Goal: Use online tool/utility: Utilize a website feature to perform a specific function

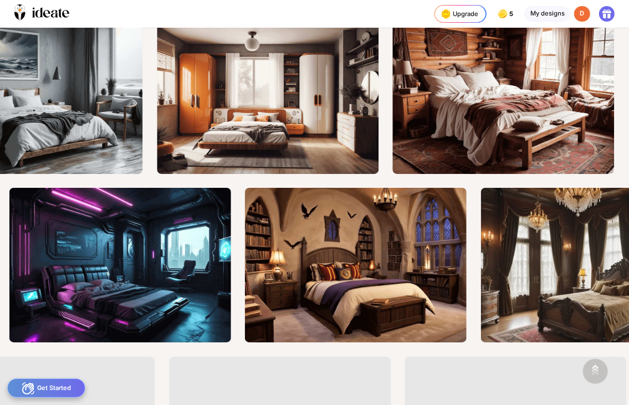
click at [49, 386] on div "Get Started" at bounding box center [46, 387] width 78 height 19
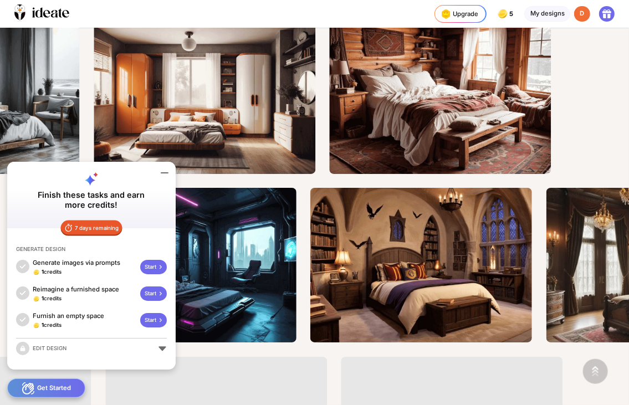
drag, startPoint x: 49, startPoint y: 386, endPoint x: 132, endPoint y: 282, distance: 132.8
click at [132, 404] on div "Get Started Finish these tasks and earn more credits! 7 days remaining GENERATE…" at bounding box center [314, 405] width 629 height 0
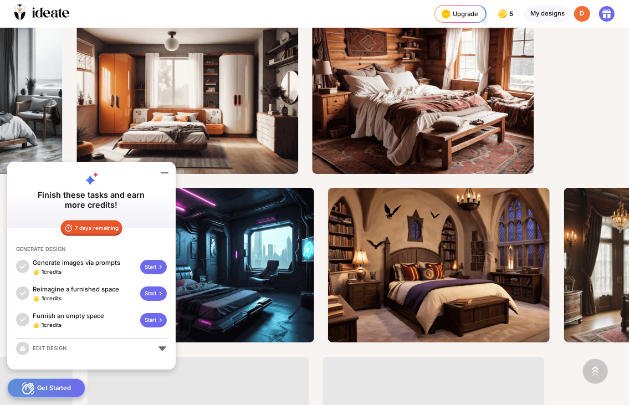
click at [151, 323] on div "Start" at bounding box center [153, 320] width 27 height 14
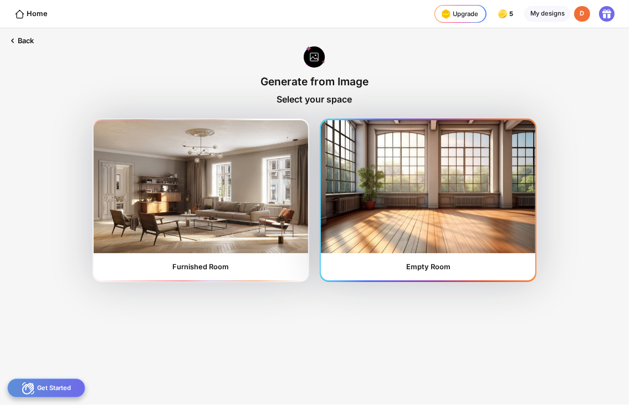
click at [350, 218] on img at bounding box center [428, 186] width 214 height 133
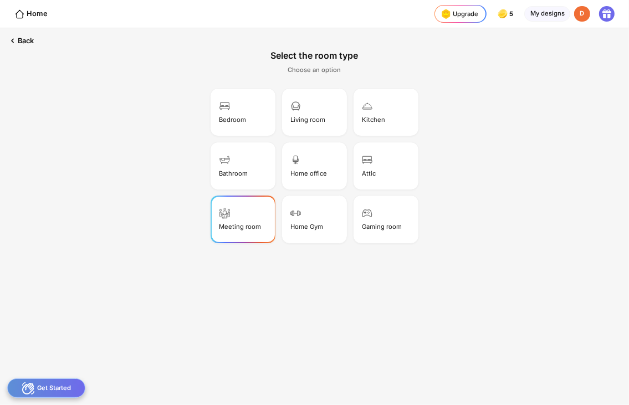
click at [238, 216] on div "Meeting room" at bounding box center [243, 219] width 62 height 44
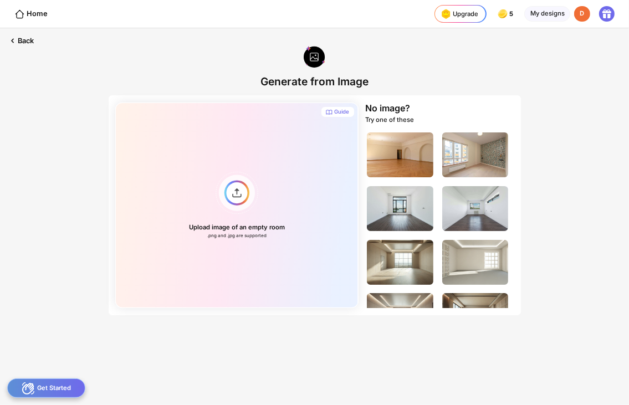
scroll to position [32, 0]
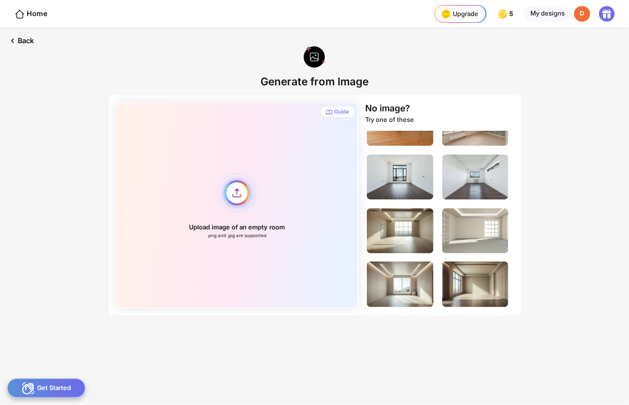
click at [243, 193] on div "Upload image of an empty room .png and .jpg are supported" at bounding box center [236, 204] width 243 height 205
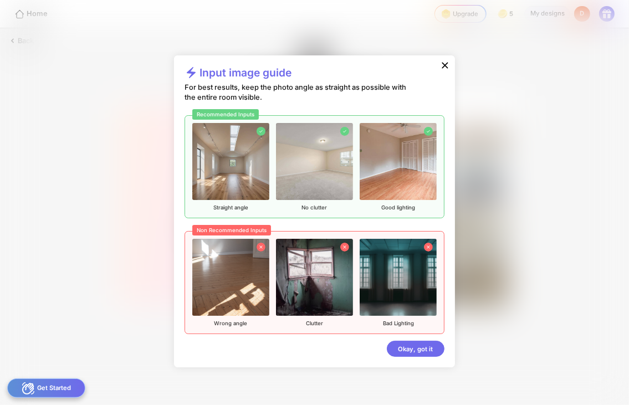
click at [443, 65] on icon at bounding box center [444, 65] width 11 height 11
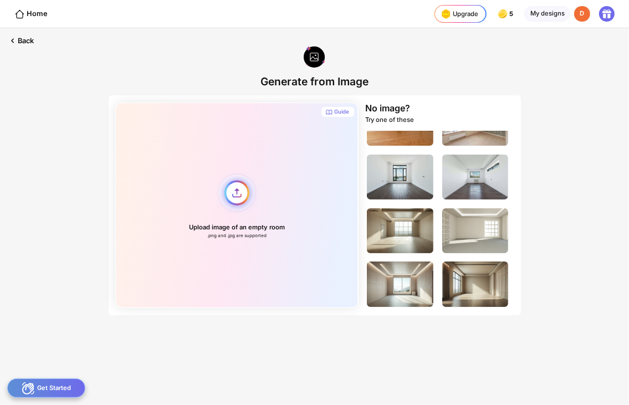
click at [179, 206] on div "Upload image of an empty room .png and .jpg are supported" at bounding box center [236, 204] width 243 height 205
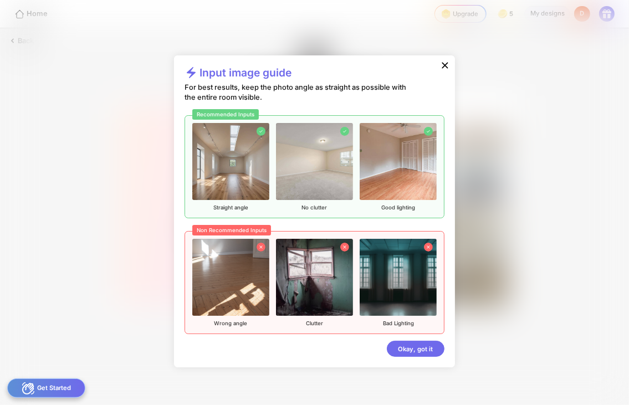
click at [322, 187] on img at bounding box center [314, 161] width 76 height 76
click at [320, 187] on img at bounding box center [314, 161] width 76 height 76
click at [416, 345] on div "Okay, got it" at bounding box center [415, 349] width 57 height 16
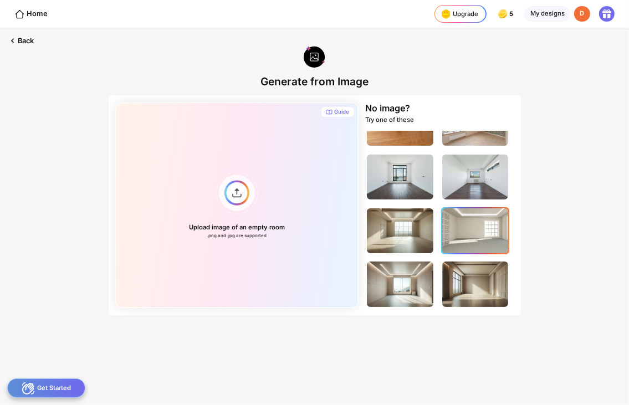
click at [454, 227] on img at bounding box center [475, 230] width 66 height 45
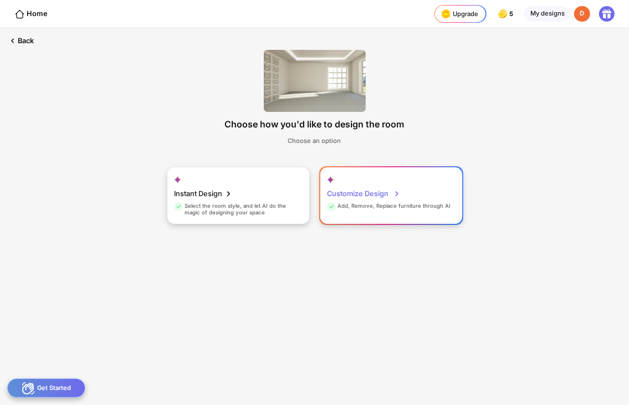
click at [336, 200] on div "Customize Design" at bounding box center [363, 194] width 73 height 18
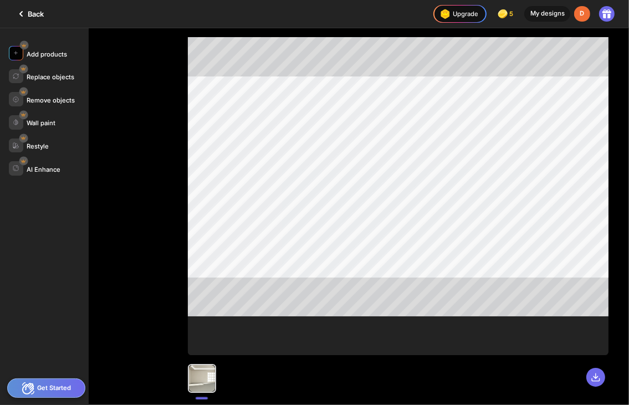
click at [63, 52] on div "Add products" at bounding box center [47, 54] width 40 height 8
